Goal: Task Accomplishment & Management: Manage account settings

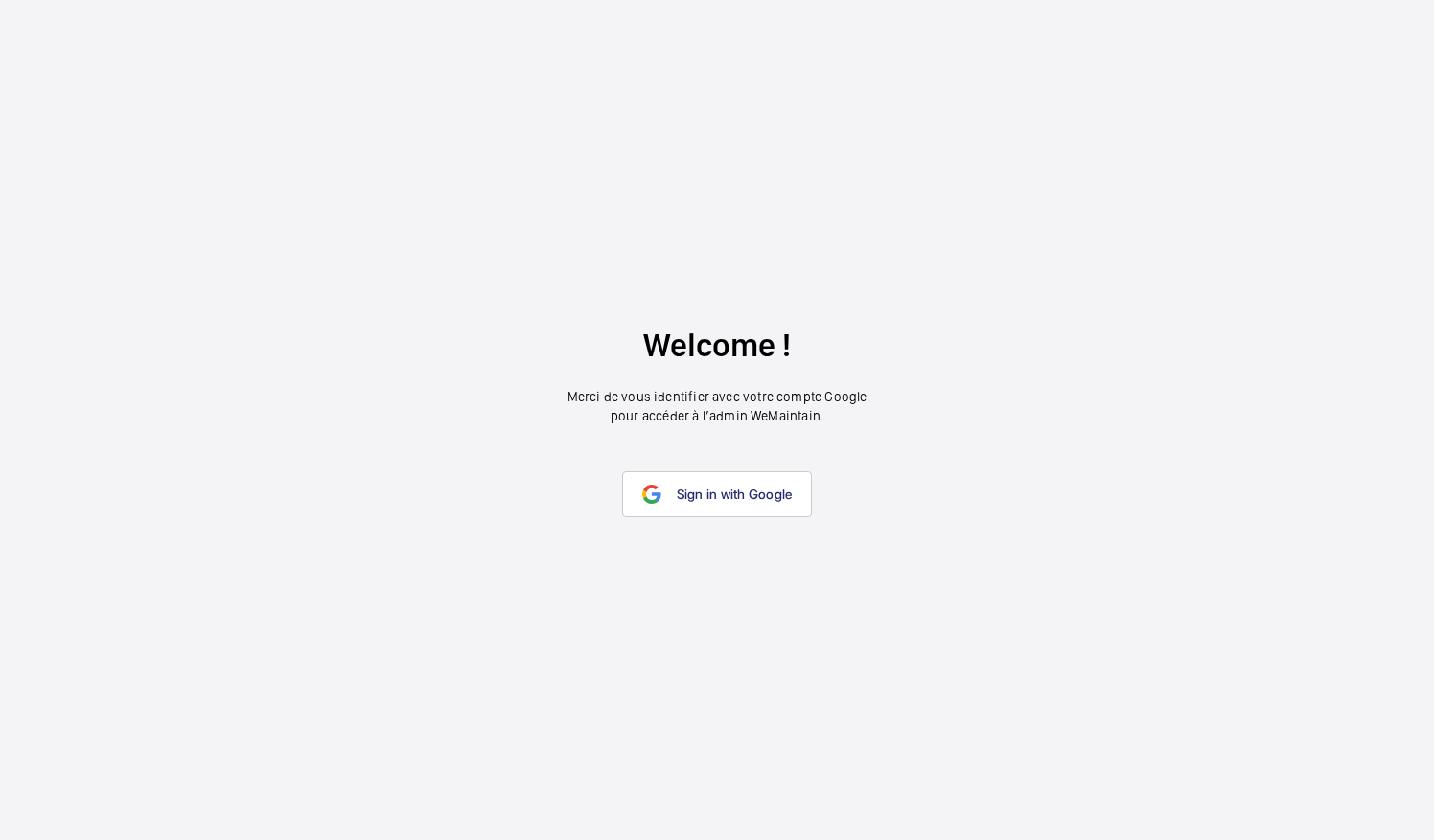
click at [710, 482] on link "Sign in with Google" at bounding box center [717, 494] width 191 height 46
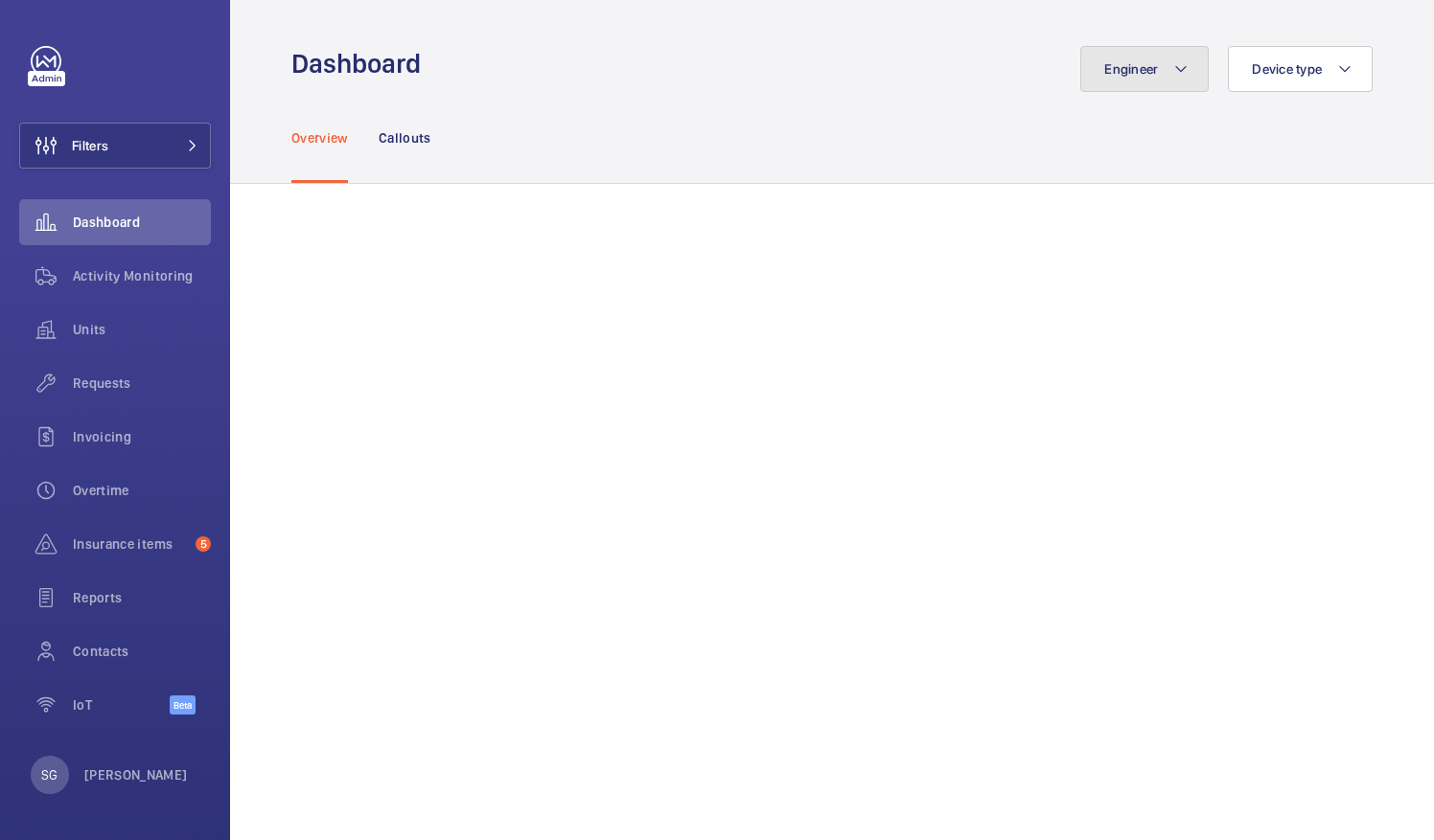
click at [1174, 67] on mat-icon at bounding box center [1181, 69] width 16 height 23
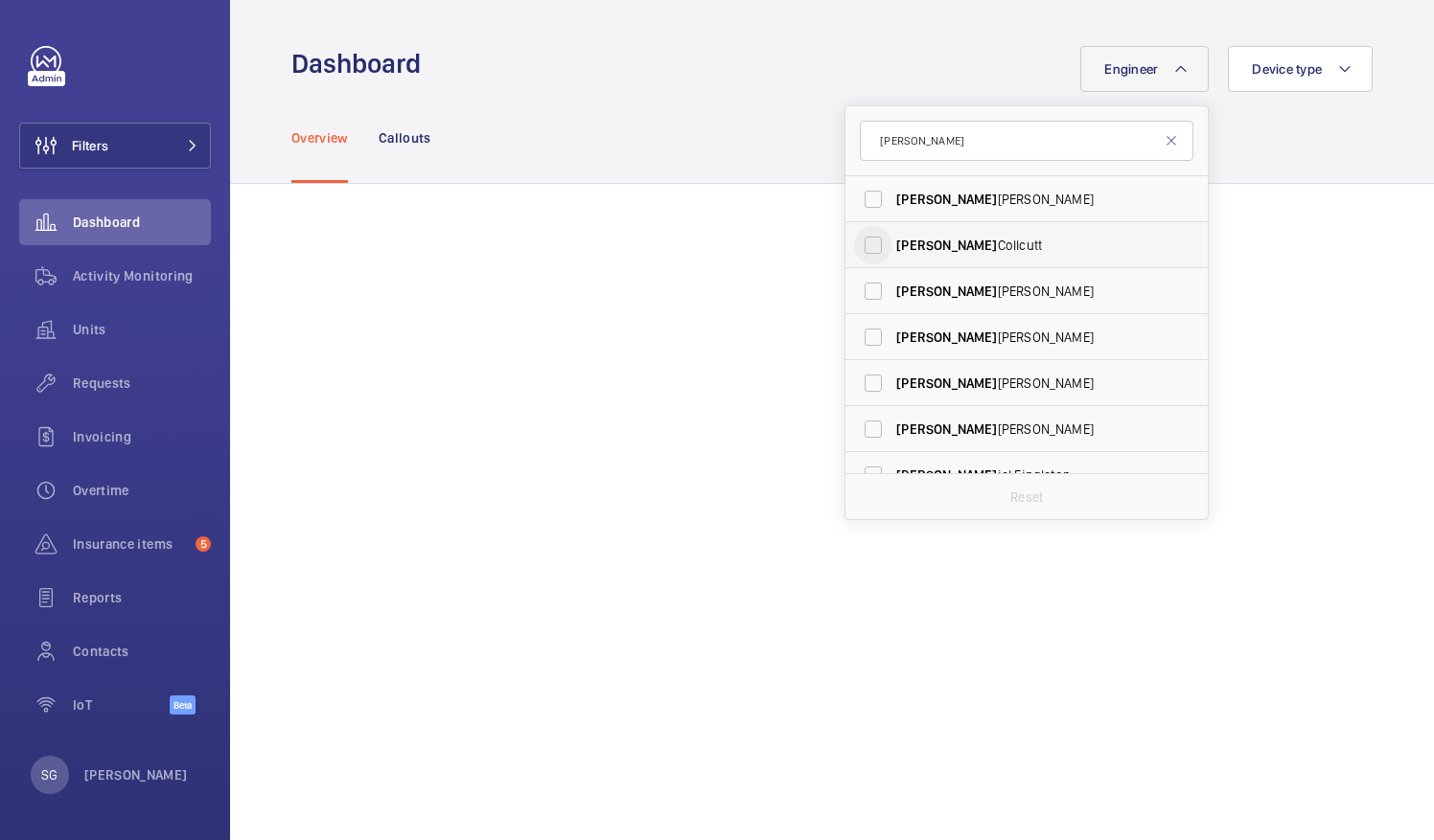
type input "[PERSON_NAME]"
click at [872, 237] on input "[PERSON_NAME]" at bounding box center [873, 245] width 38 height 38
checkbox input "true"
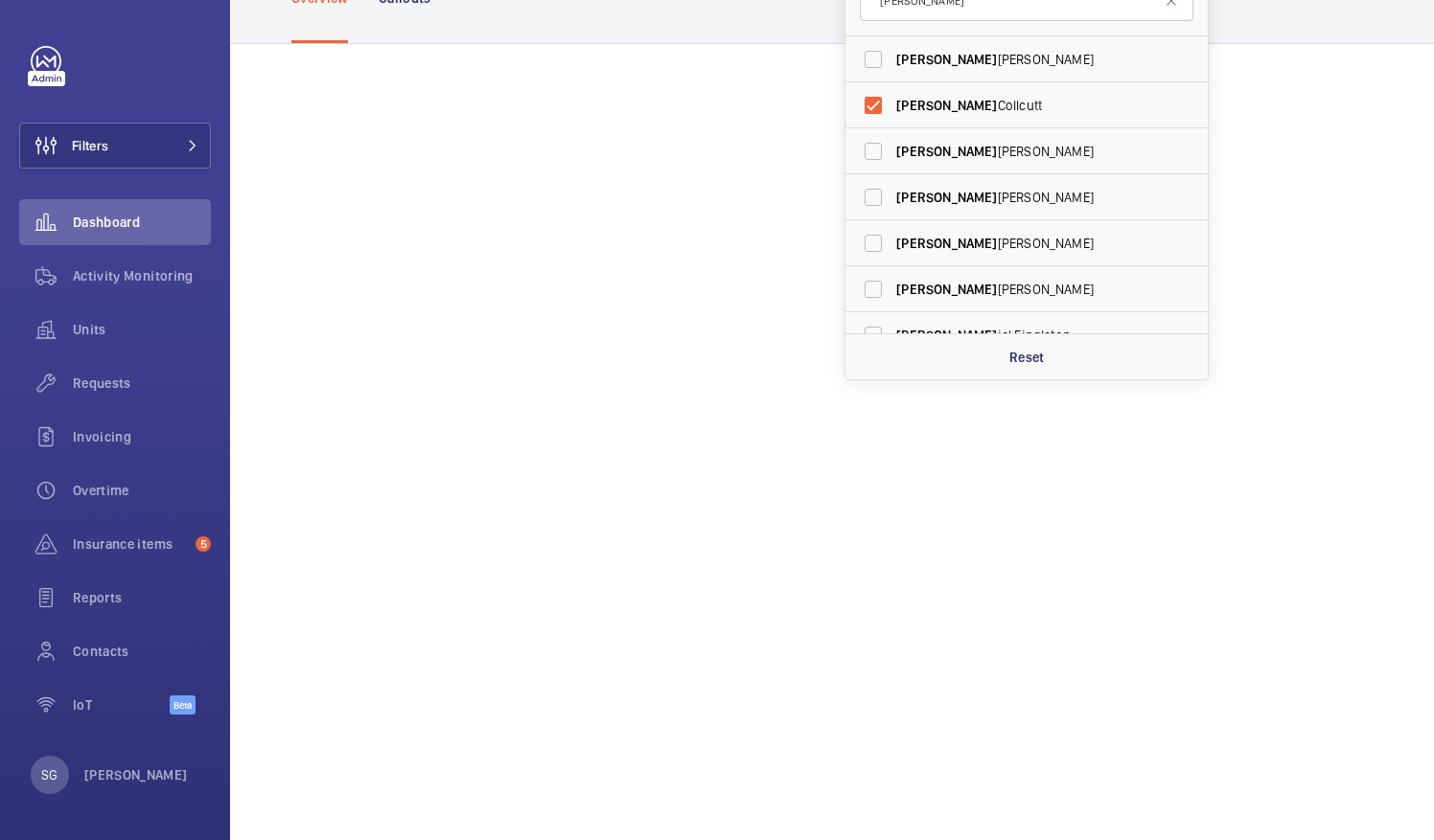
scroll to position [157, 0]
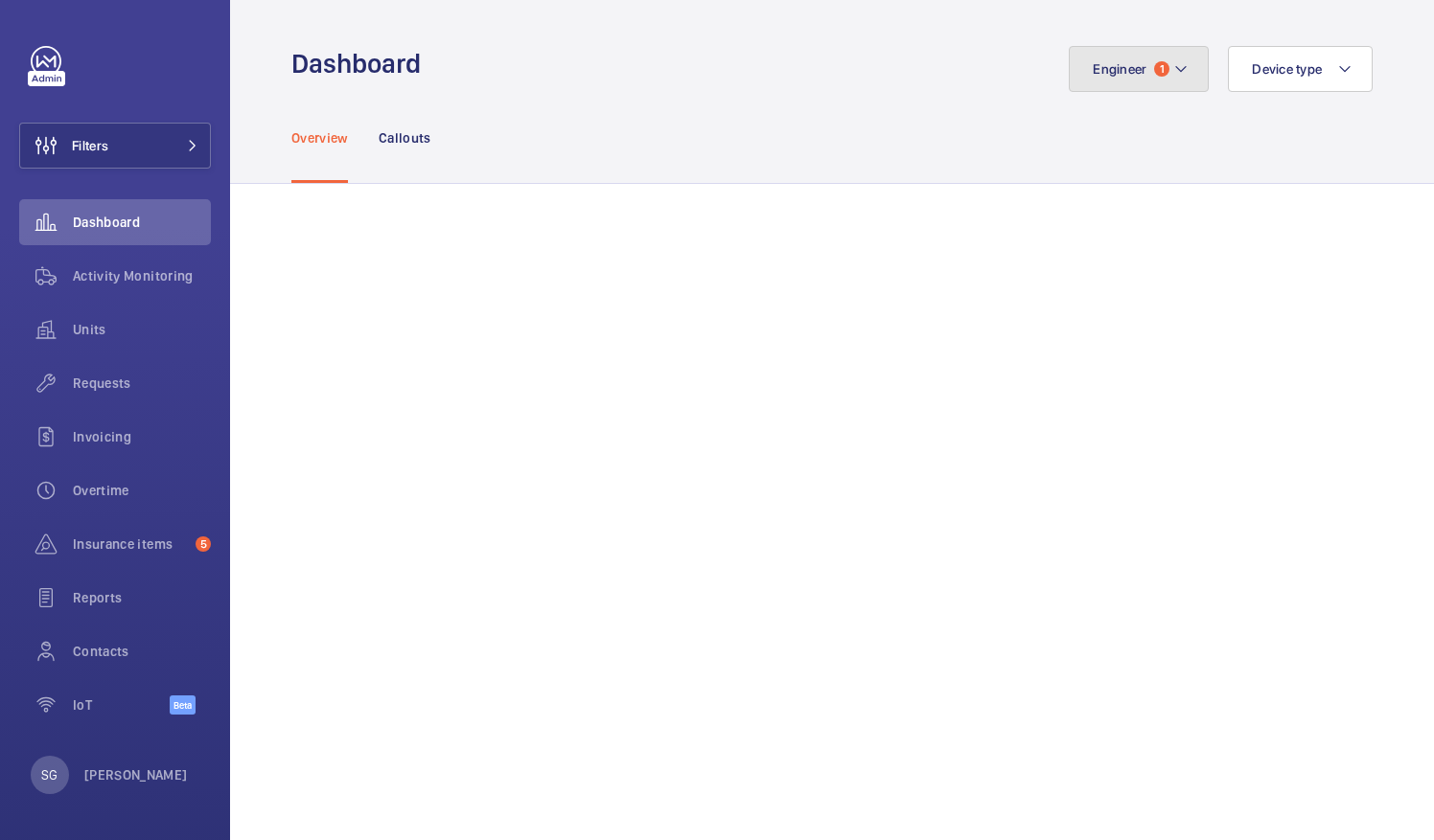
click at [1174, 69] on mat-icon at bounding box center [1181, 69] width 16 height 23
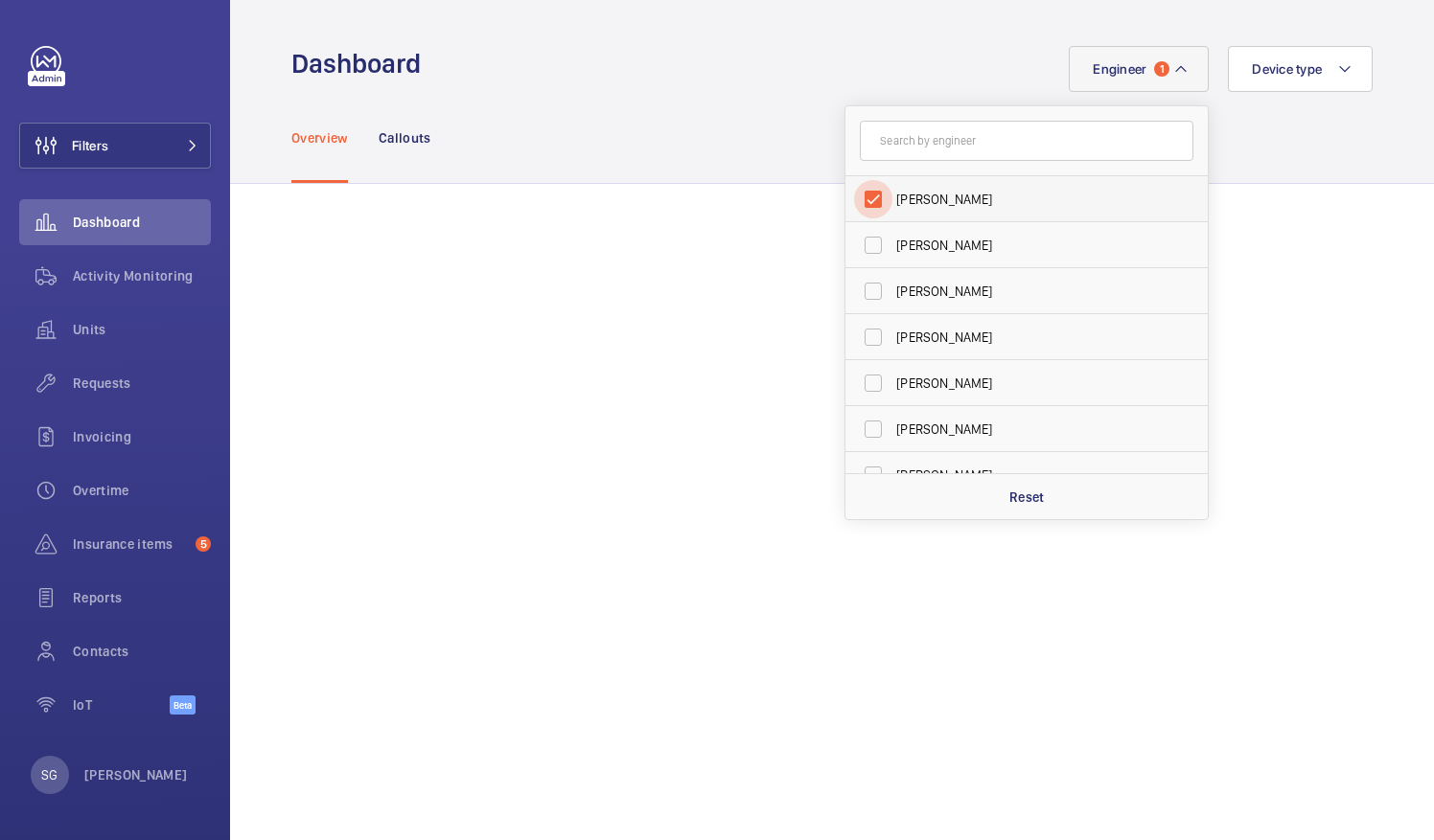
click at [861, 201] on input "[PERSON_NAME]" at bounding box center [873, 198] width 38 height 38
checkbox input "false"
click at [854, 253] on input "[PERSON_NAME]" at bounding box center [873, 245] width 38 height 38
checkbox input "true"
click at [738, 121] on div "Overview Callouts" at bounding box center [832, 138] width 1081 height 91
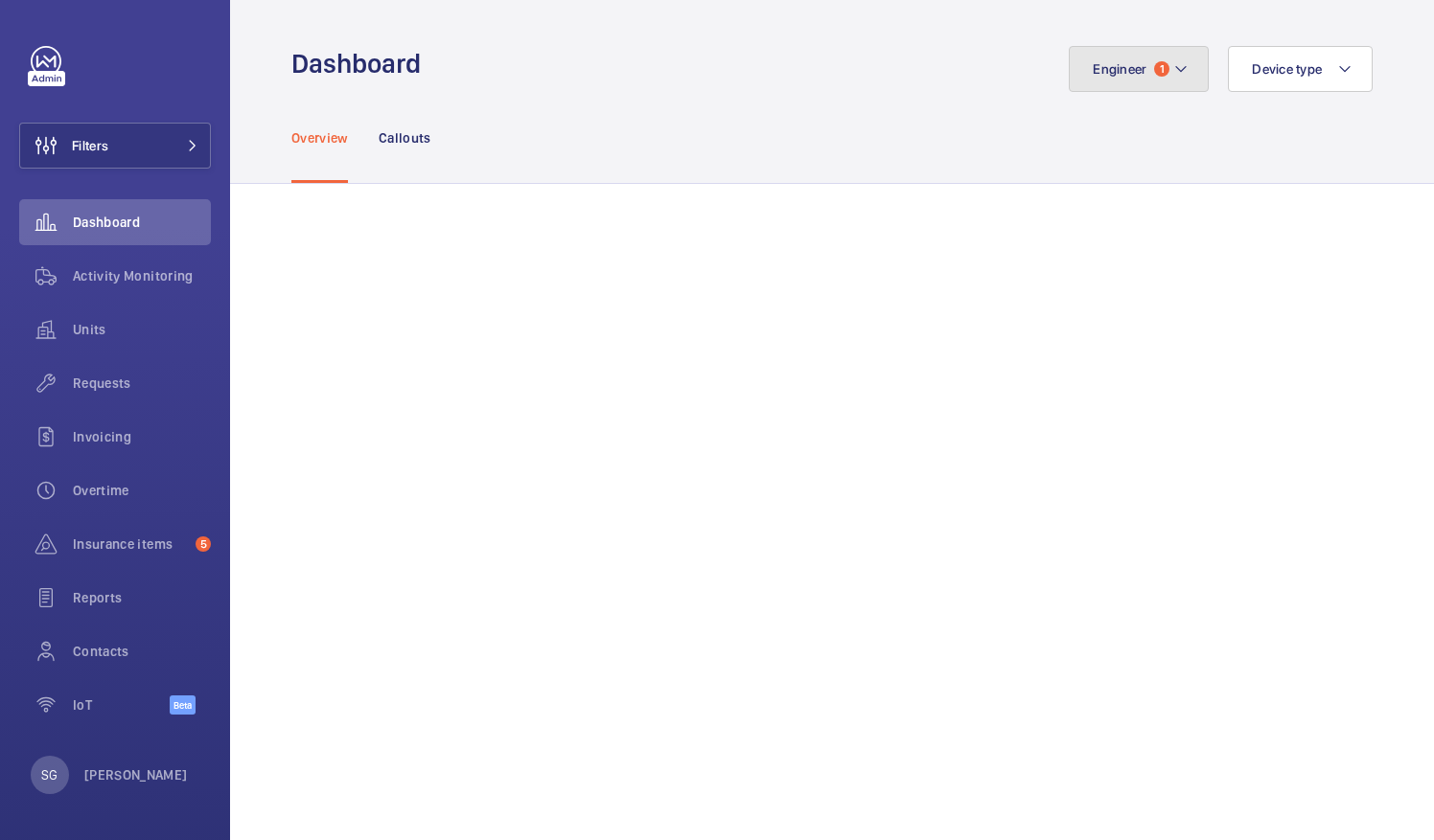
click at [1154, 75] on span "1" at bounding box center [1162, 69] width 16 height 16
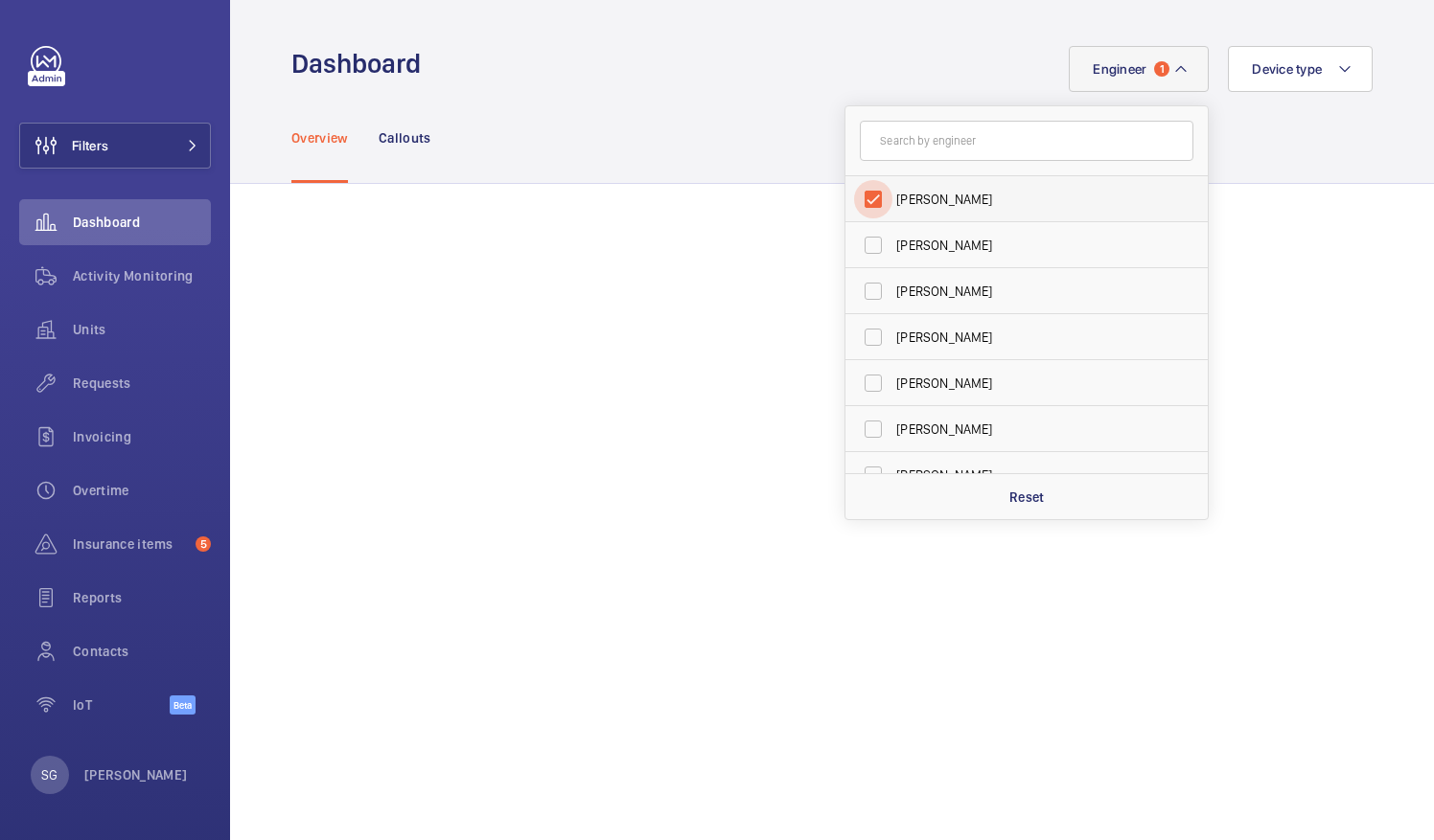
click at [865, 195] on input "[PERSON_NAME]" at bounding box center [873, 198] width 38 height 38
checkbox input "false"
click at [905, 151] on input "text" at bounding box center [1026, 140] width 333 height 40
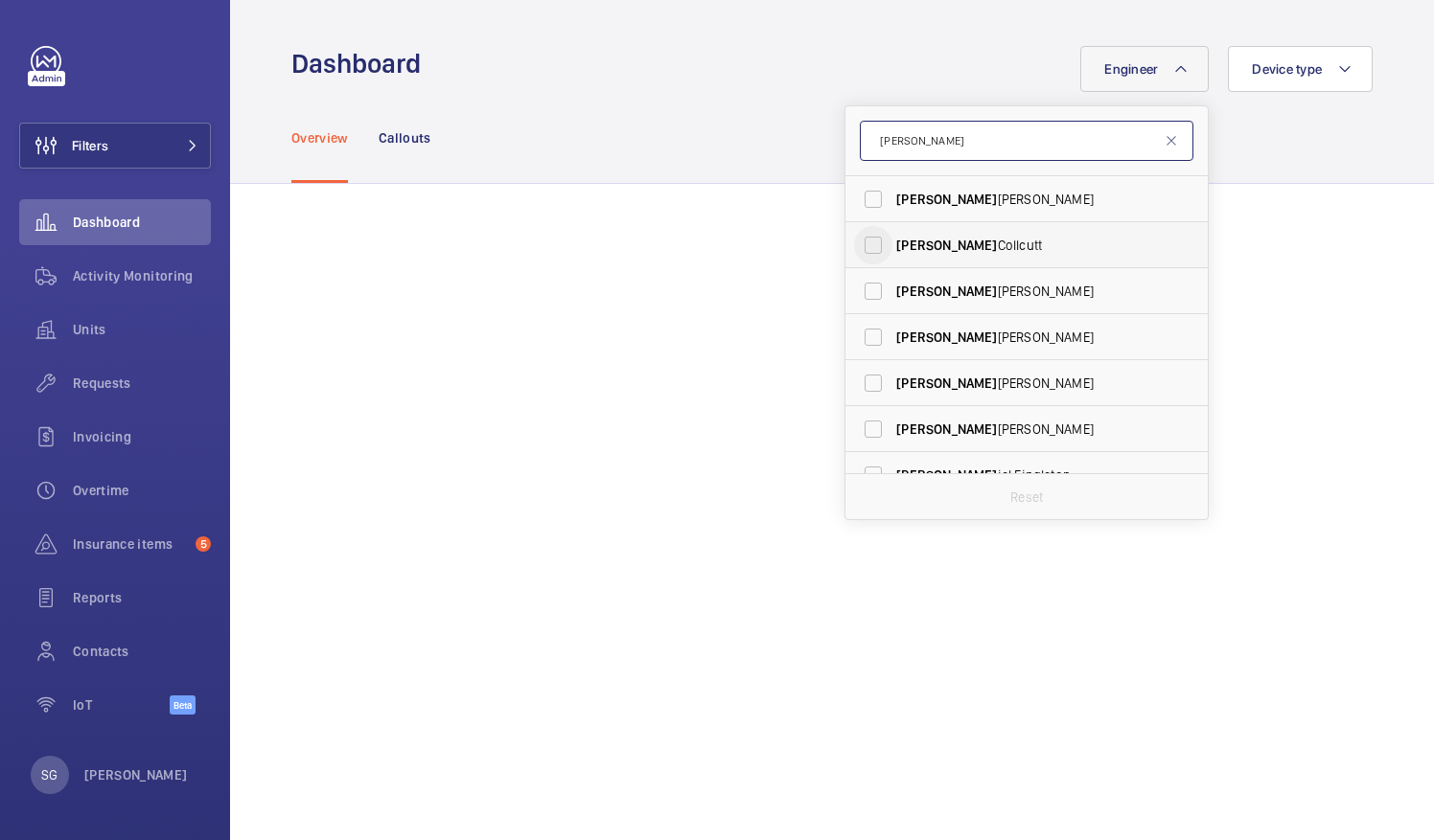
type input "[PERSON_NAME]"
click at [864, 243] on input "[PERSON_NAME]" at bounding box center [873, 245] width 38 height 38
checkbox input "true"
click at [660, 127] on div "Overview Callouts" at bounding box center [832, 138] width 1081 height 91
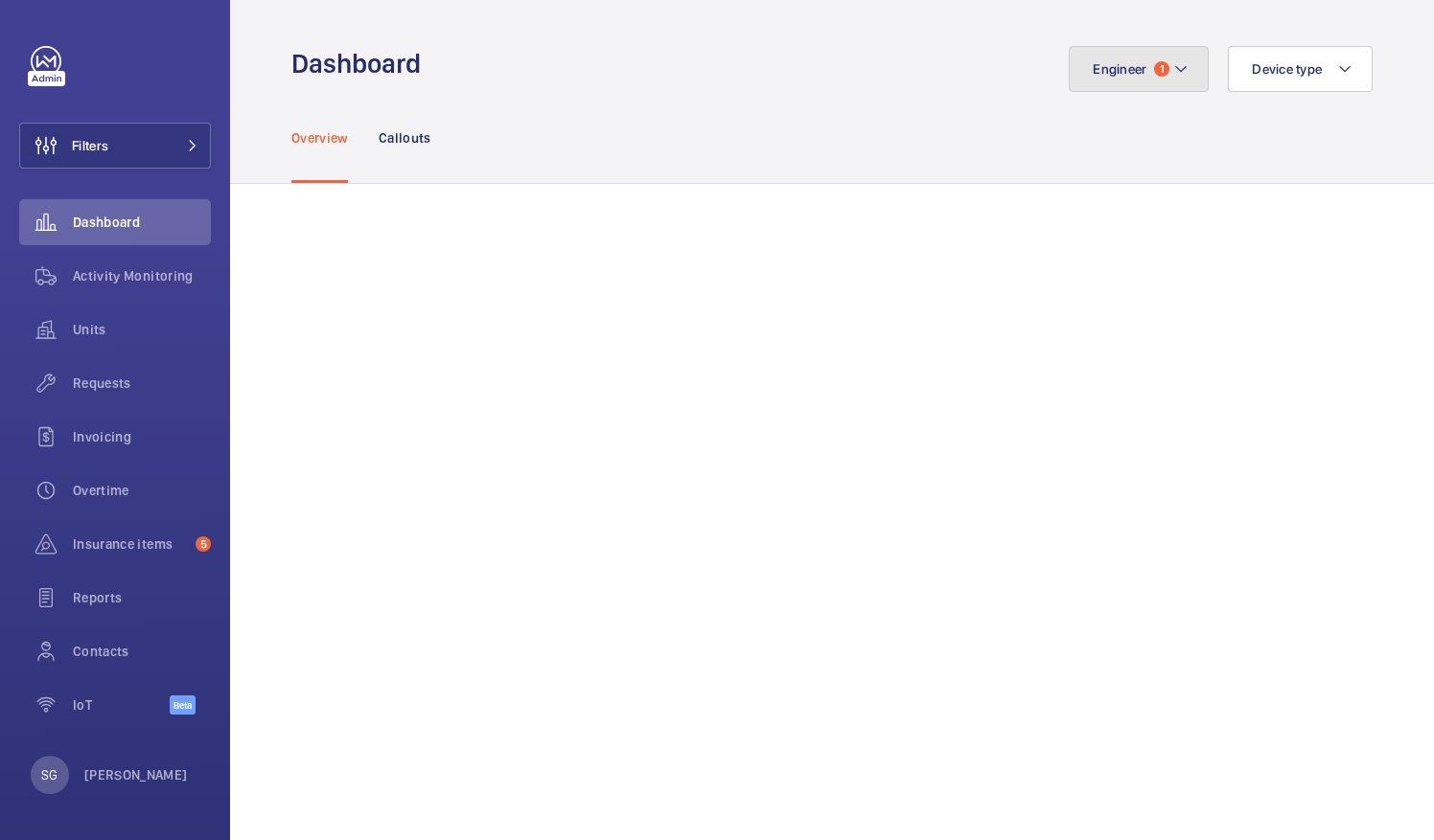
click at [1174, 74] on mat-icon at bounding box center [1181, 69] width 16 height 23
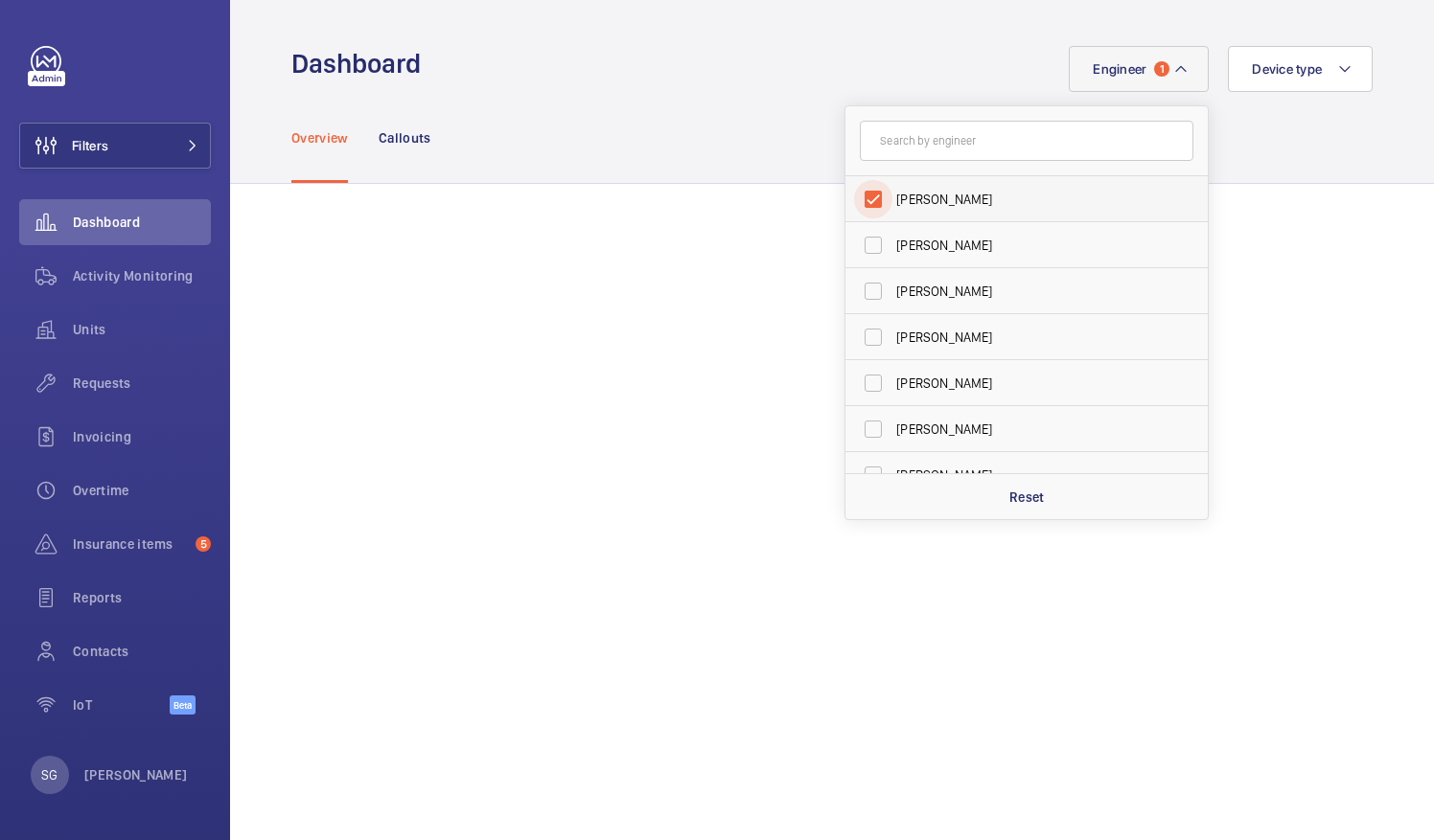
click at [854, 198] on input "[PERSON_NAME]" at bounding box center [873, 198] width 38 height 38
checkbox input "false"
click at [898, 146] on input "text" at bounding box center [1026, 140] width 333 height 40
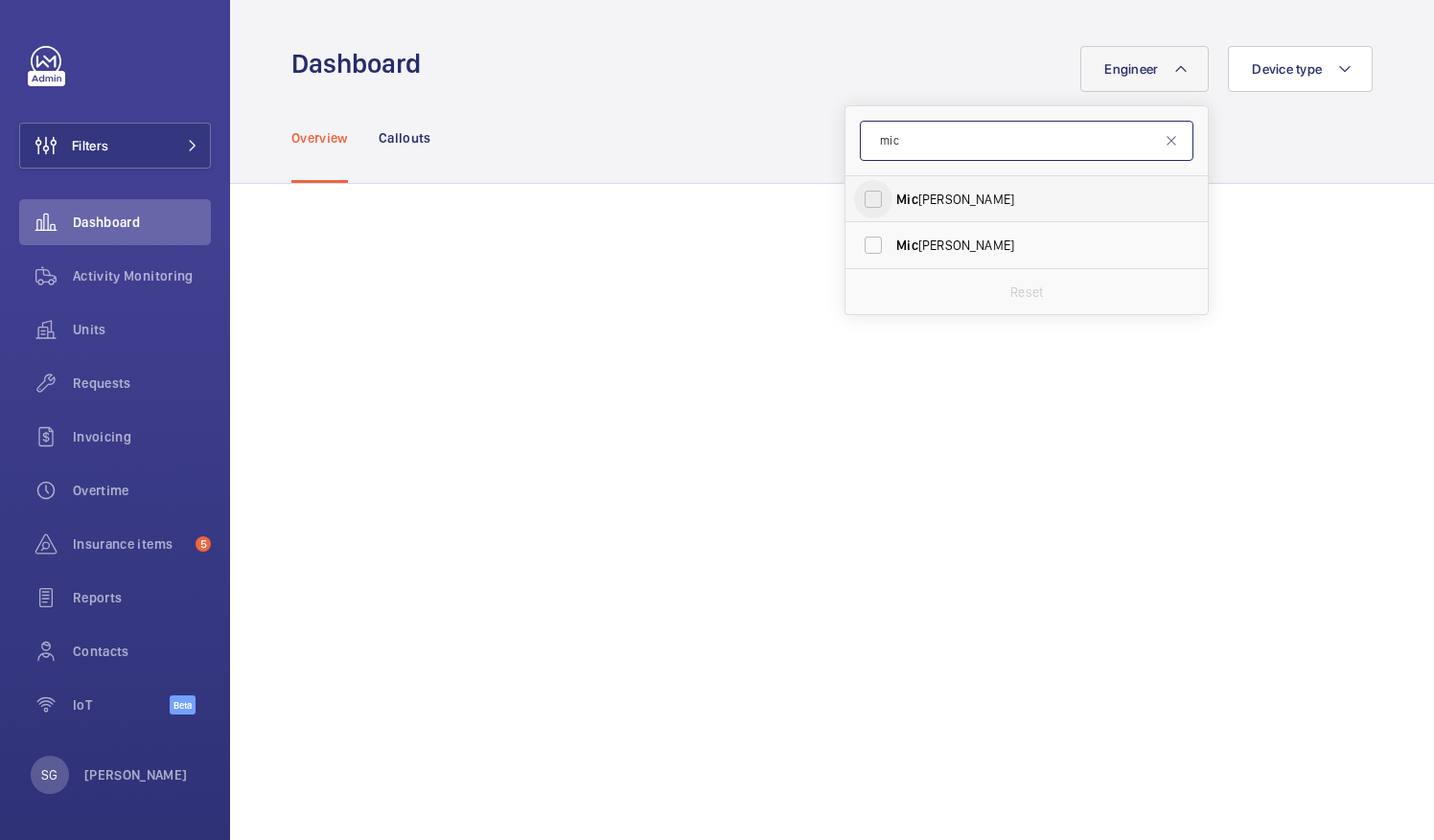
type input "mic"
click at [854, 199] on input "Mic hael Lyons" at bounding box center [873, 198] width 38 height 38
checkbox input "true"
click at [765, 119] on div "Overview Callouts" at bounding box center [832, 138] width 1081 height 91
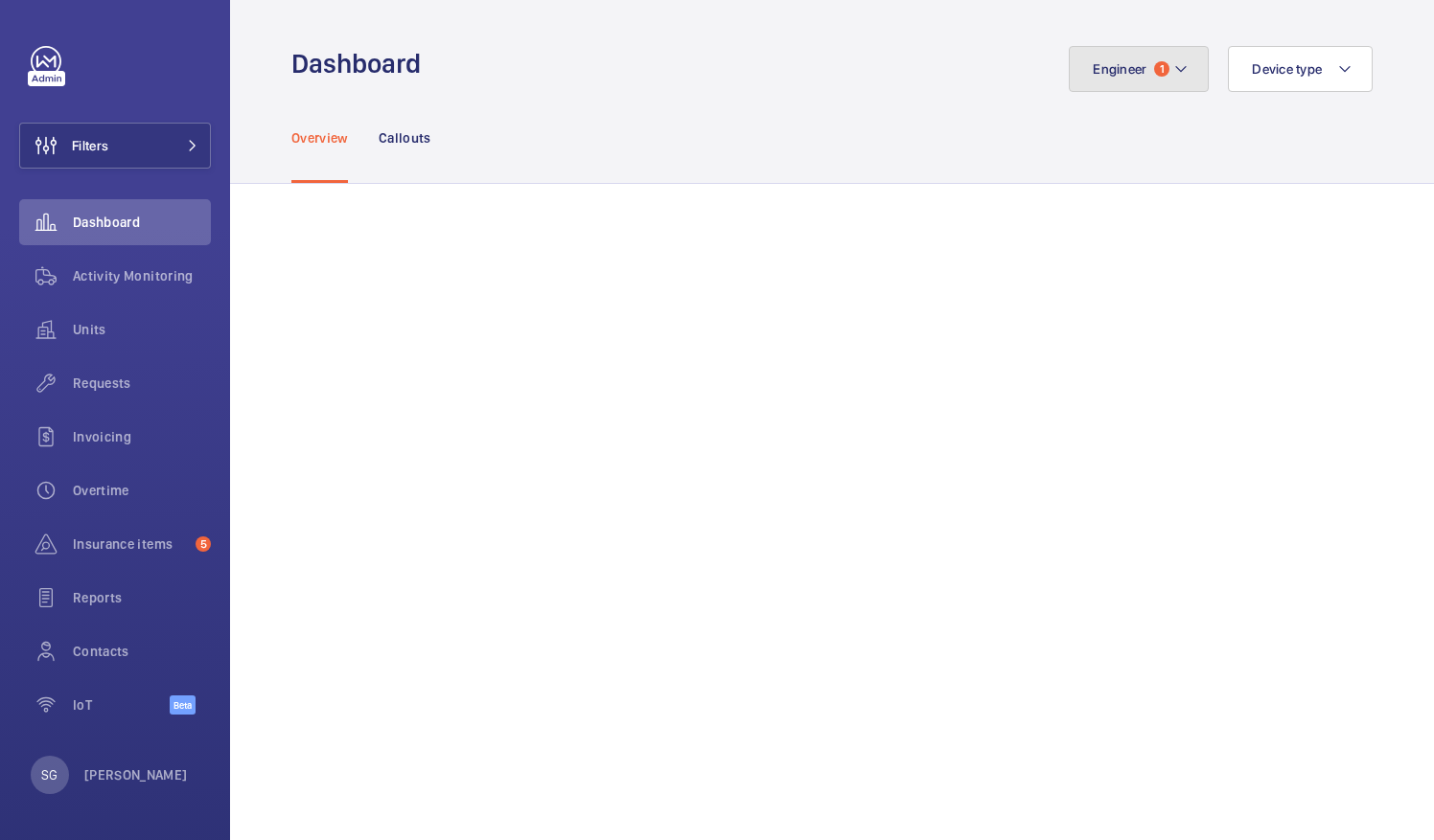
click at [1174, 65] on mat-icon at bounding box center [1181, 69] width 16 height 23
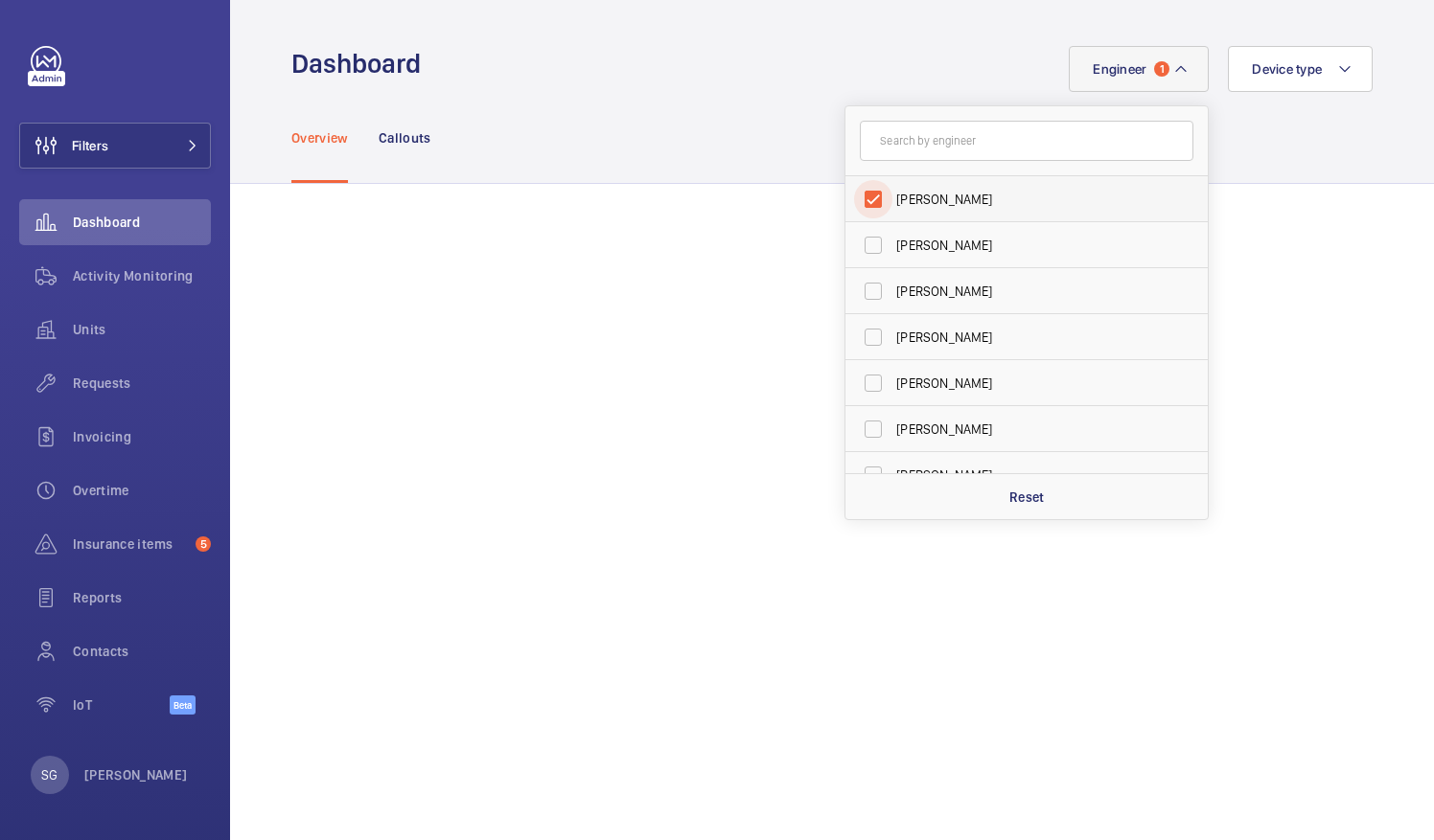
click at [862, 190] on input "[PERSON_NAME]" at bounding box center [873, 198] width 38 height 38
checkbox input "false"
click at [943, 126] on input "text" at bounding box center [1026, 140] width 333 height 40
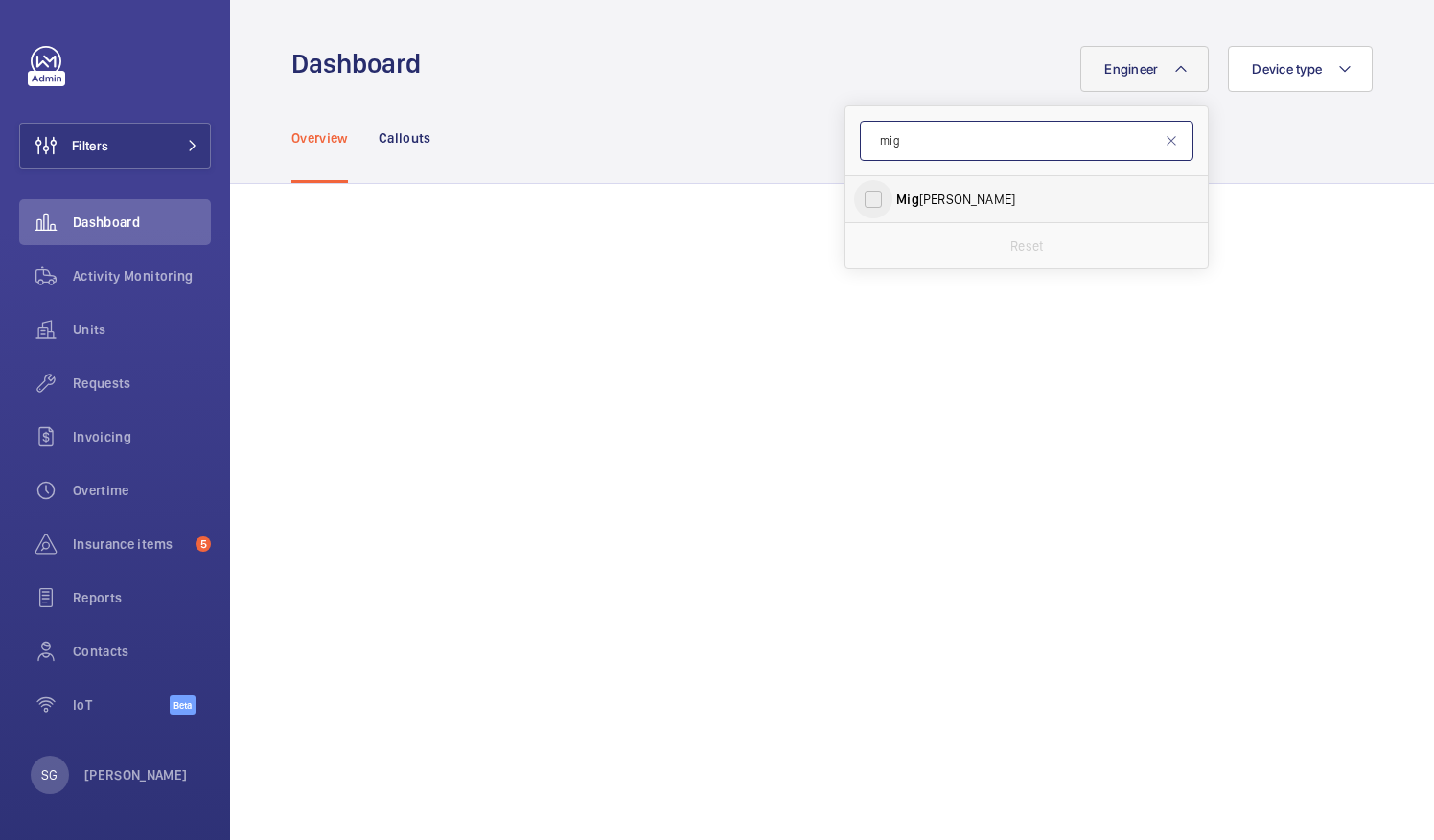
type input "mig"
click at [855, 207] on input "Mig uel Castillo" at bounding box center [873, 198] width 38 height 38
checkbox input "true"
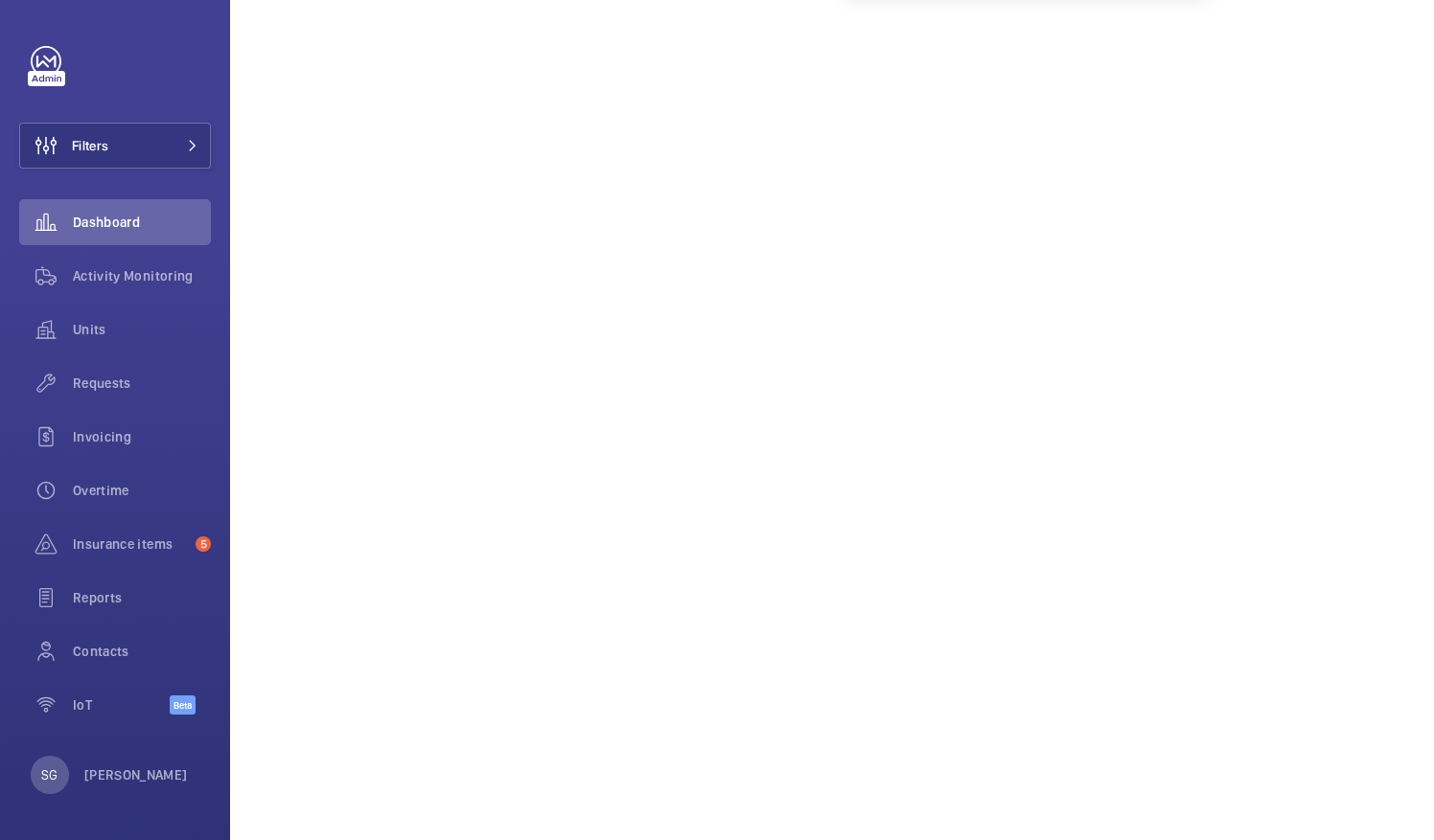
scroll to position [405, 0]
